Goal: Information Seeking & Learning: Learn about a topic

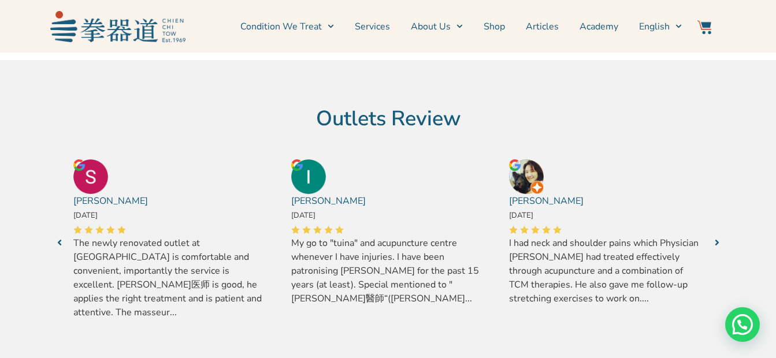
scroll to position [347, 0]
click at [57, 237] on icon "Next" at bounding box center [59, 241] width 5 height 9
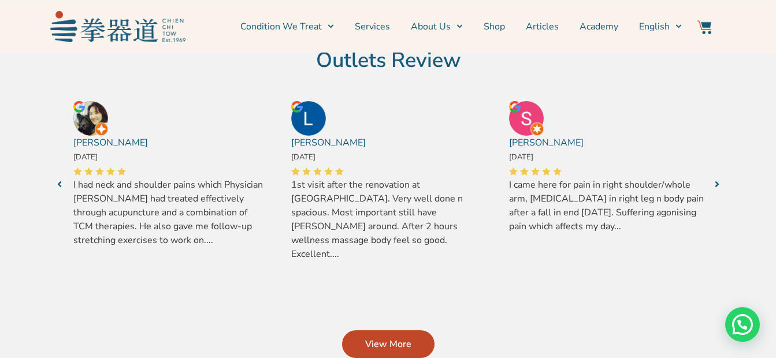
scroll to position [462, 0]
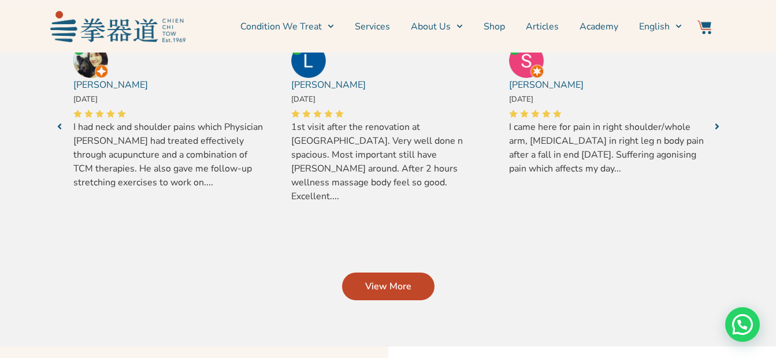
click at [393, 280] on span "View More" at bounding box center [388, 287] width 46 height 14
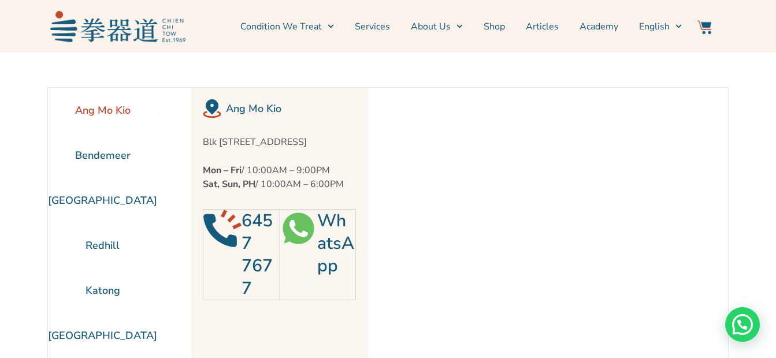
scroll to position [1, 0]
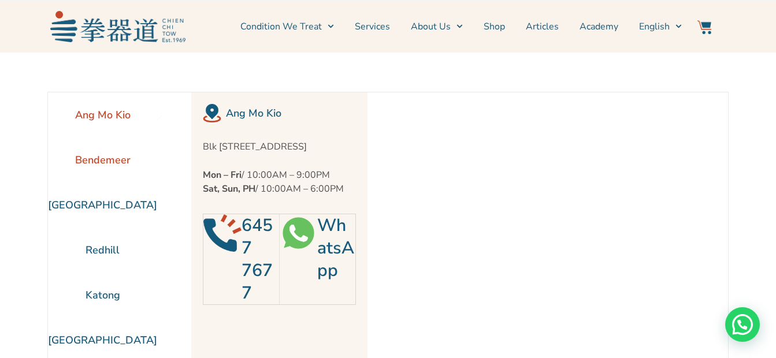
click at [119, 159] on li "Bendemeer" at bounding box center [102, 159] width 109 height 45
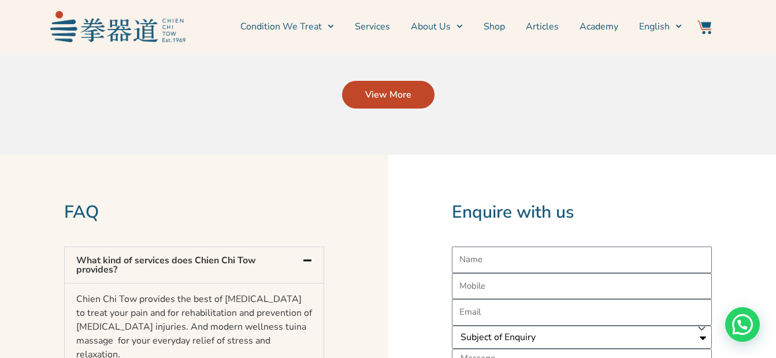
scroll to position [810, 0]
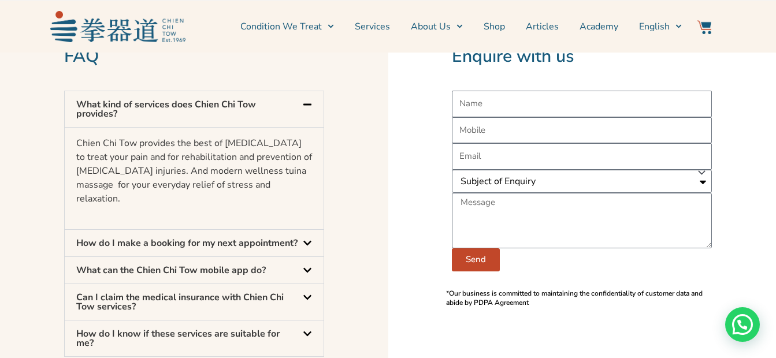
click at [211, 237] on link "How do I make a booking for my next appointment?" at bounding box center [186, 243] width 221 height 13
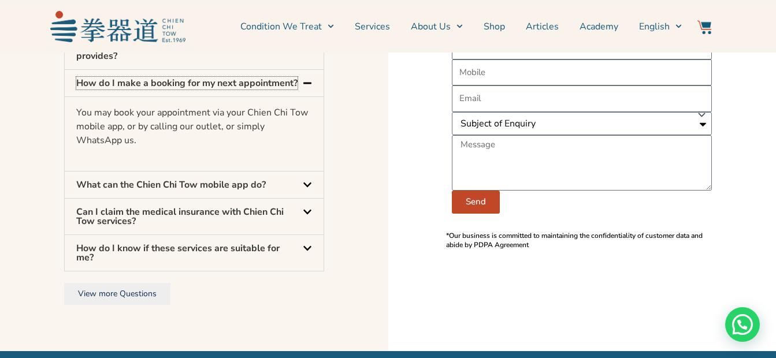
scroll to position [925, 0]
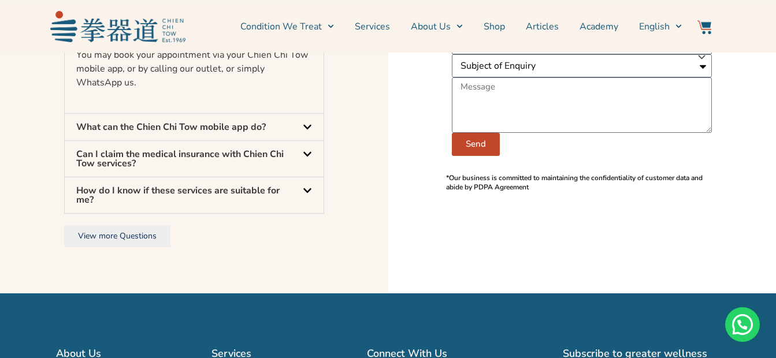
click at [220, 152] on link "Can I claim the medical insurance with Chien Chi Tow services?" at bounding box center [179, 159] width 207 height 22
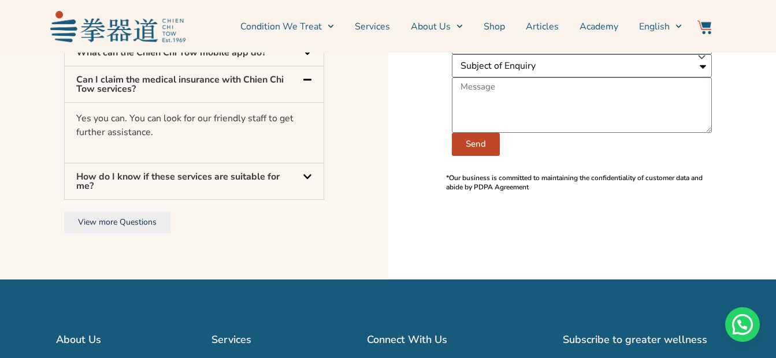
click at [201, 187] on div "How do I know if these services are suitable for me?" at bounding box center [194, 181] width 259 height 36
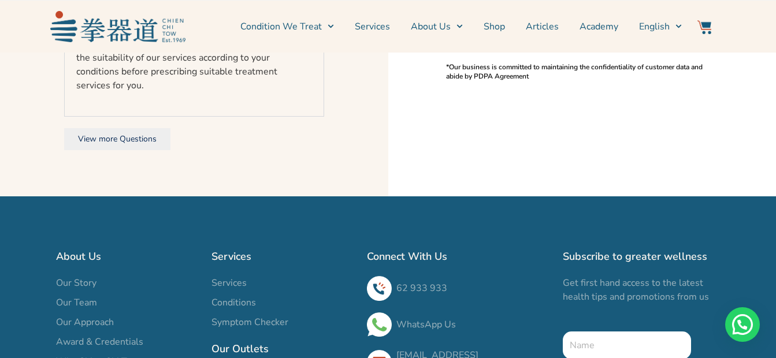
scroll to position [1041, 0]
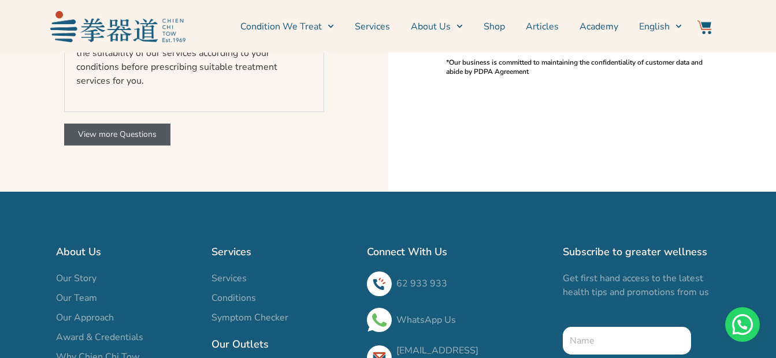
click at [121, 129] on span "View more Questions" at bounding box center [117, 134] width 79 height 11
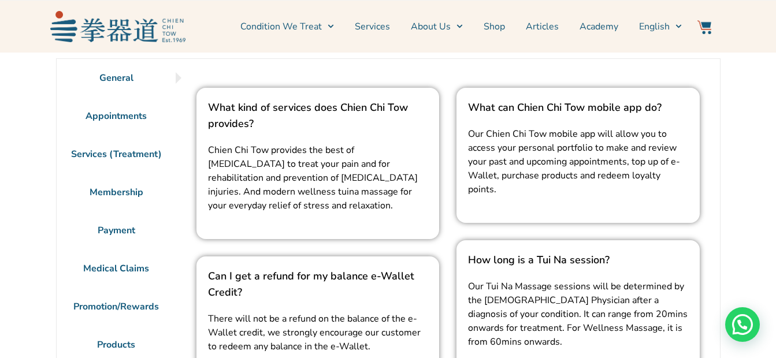
scroll to position [58, 0]
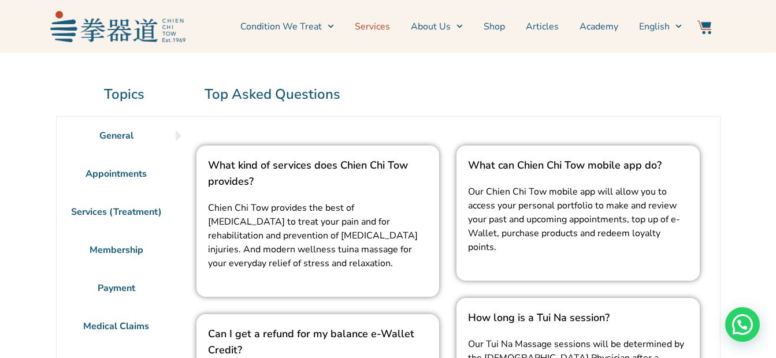
click at [373, 31] on link "Services" at bounding box center [372, 26] width 35 height 29
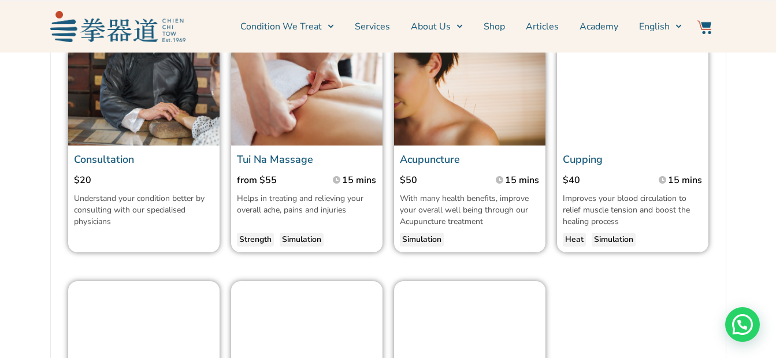
scroll to position [1271, 0]
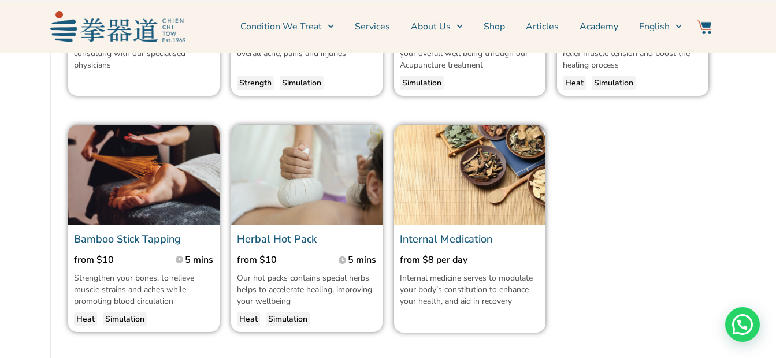
scroll to position [1444, 0]
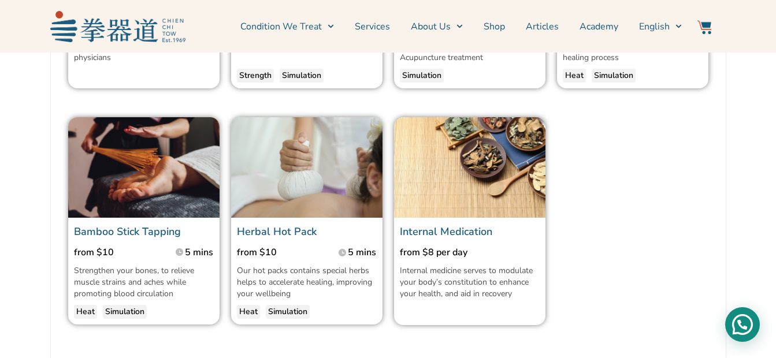
click at [758, 324] on div "Need help?" at bounding box center [742, 324] width 35 height 35
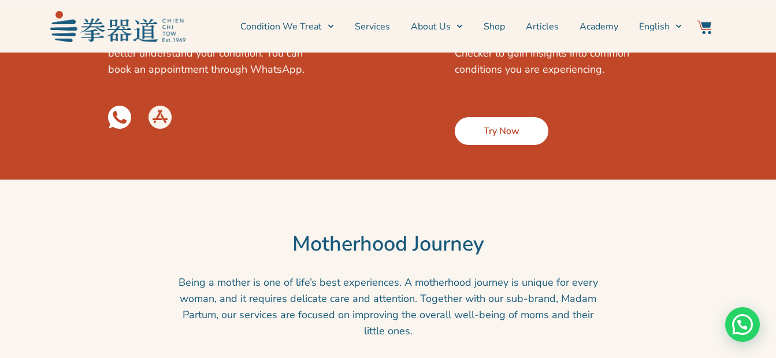
scroll to position [1964, 0]
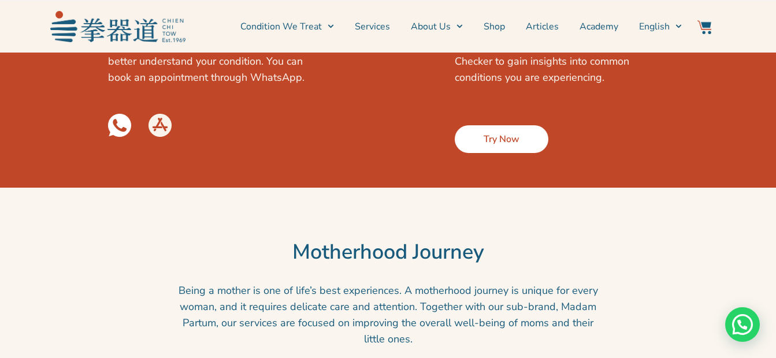
click at [500, 146] on span "Try Now" at bounding box center [501, 139] width 36 height 14
